Goal: Find contact information: Find contact information

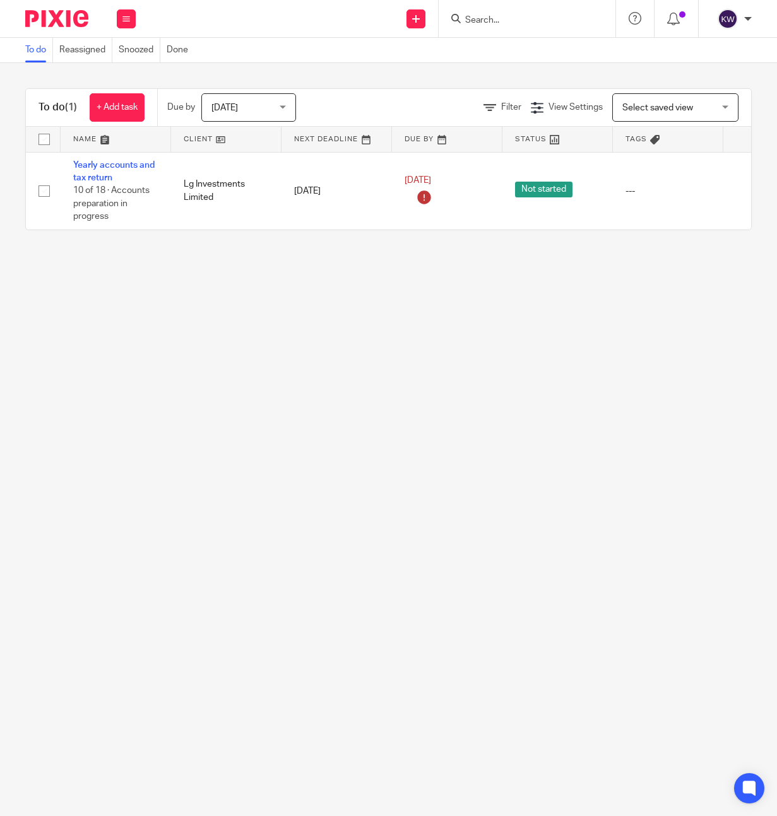
click at [483, 15] on input "Search" at bounding box center [521, 20] width 114 height 11
click at [483, 19] on input "Search" at bounding box center [521, 20] width 114 height 11
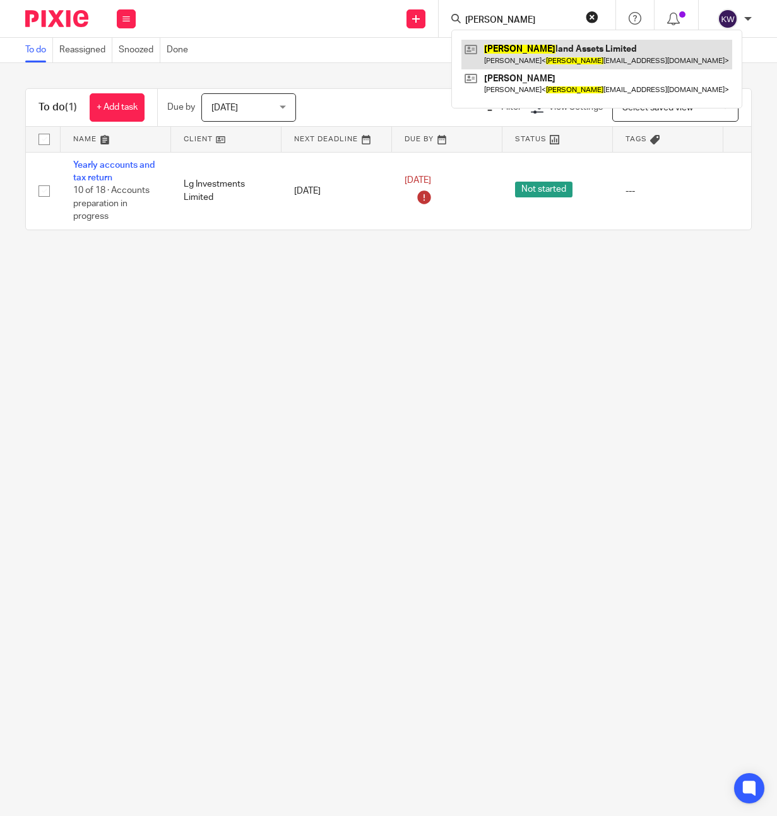
type input "suther"
click at [486, 64] on link at bounding box center [596, 54] width 271 height 29
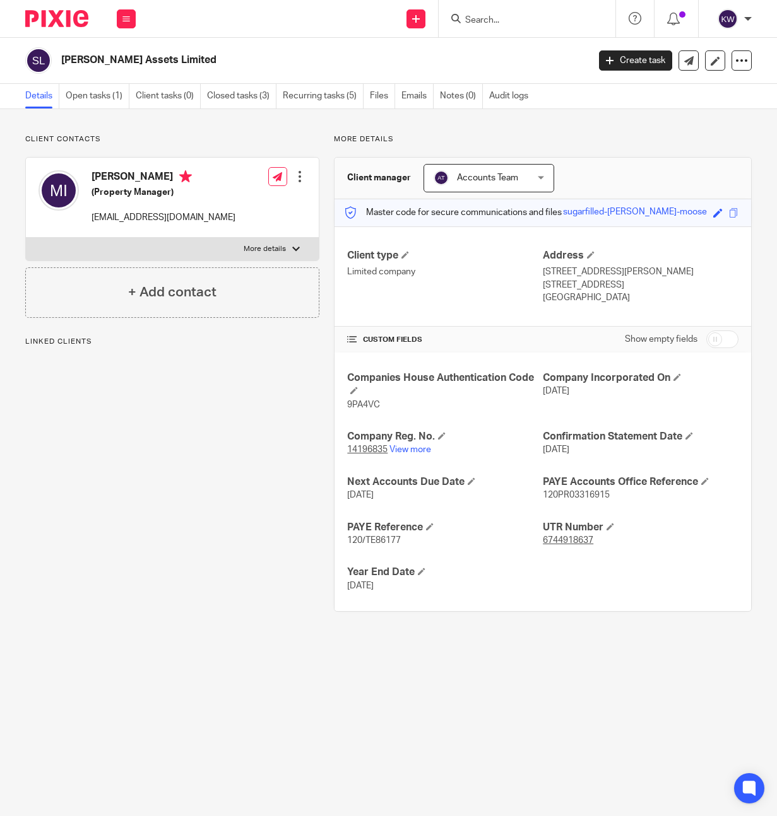
click at [130, 60] on h2 "[PERSON_NAME] Assets Limited" at bounding box center [268, 60] width 415 height 13
copy main "[PERSON_NAME] Assets Limited Create task Update from Companies House Export dat…"
click at [417, 448] on link "View more" at bounding box center [410, 449] width 42 height 9
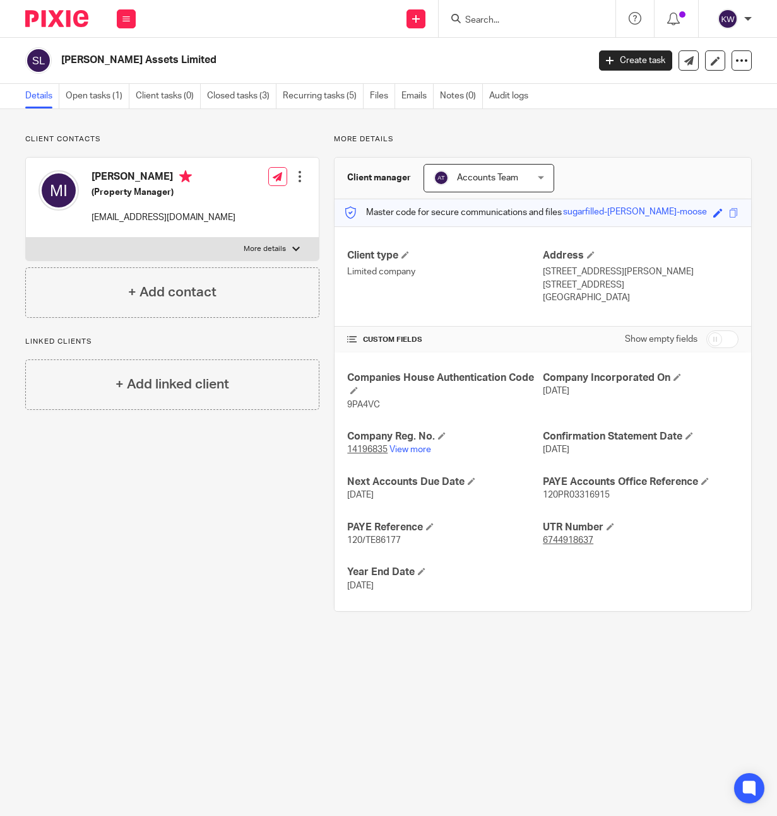
click at [186, 223] on p "[EMAIL_ADDRESS][DOMAIN_NAME]" at bounding box center [163, 217] width 144 height 13
copy div "[EMAIL_ADDRESS][DOMAIN_NAME]"
